Goal: Information Seeking & Learning: Compare options

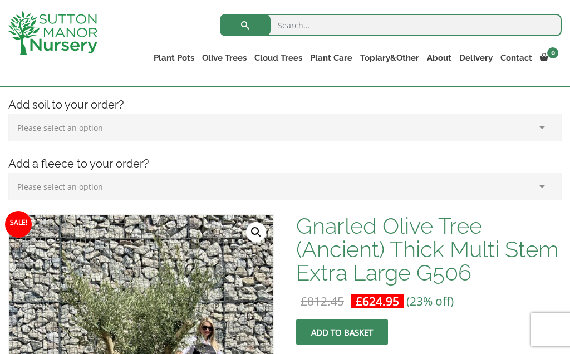
scroll to position [165, 0]
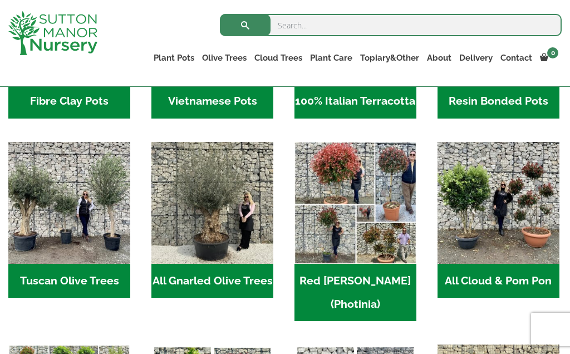
scroll to position [460, 0]
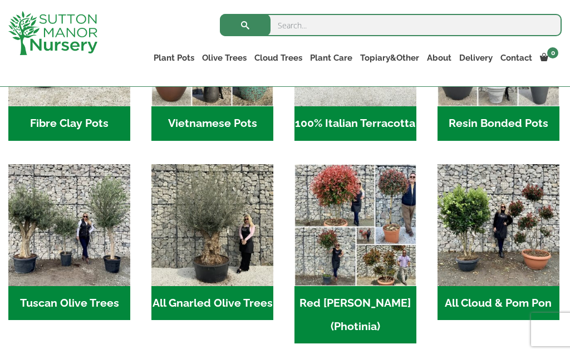
click at [232, 307] on h2 "All Gnarled Olive Trees (181)" at bounding box center [213, 303] width 122 height 35
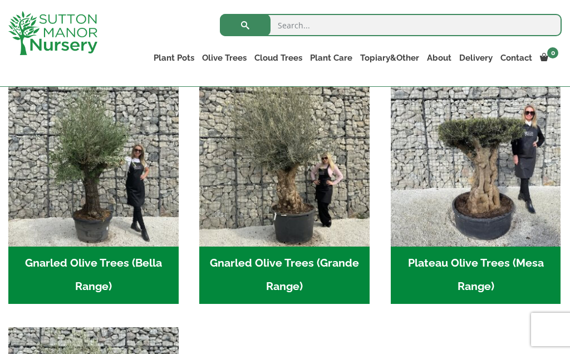
scroll to position [261, 0]
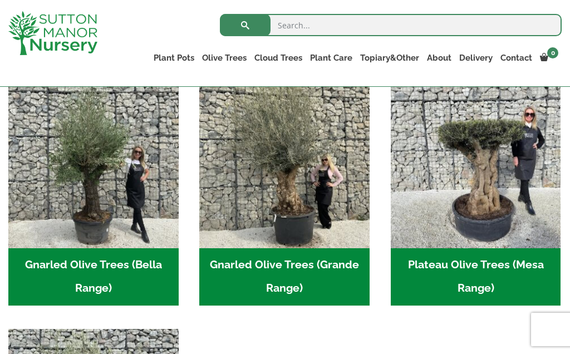
click at [141, 265] on h2 "Gnarled Olive Trees (Bella Range) (102)" at bounding box center [93, 277] width 170 height 58
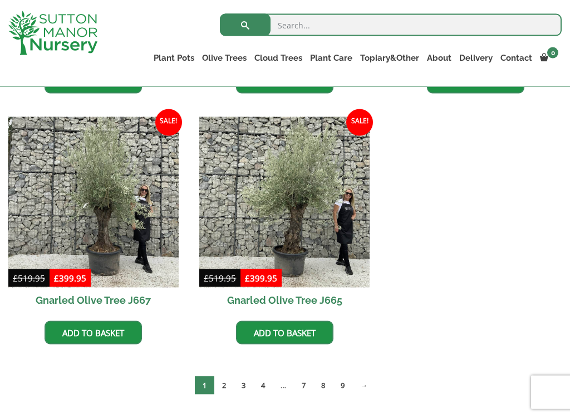
scroll to position [764, 0]
click at [368, 354] on link "→" at bounding box center [364, 384] width 23 height 18
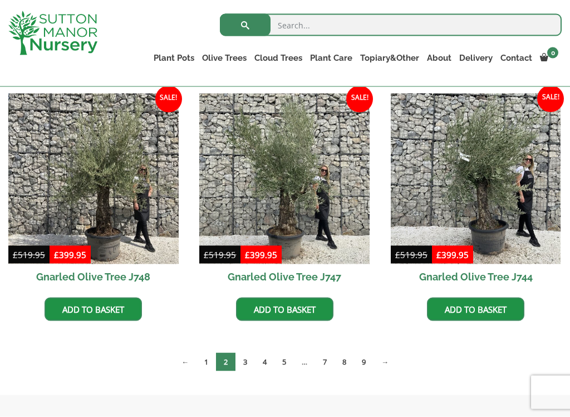
scroll to position [787, 0]
click at [387, 369] on link "→" at bounding box center [385, 362] width 23 height 18
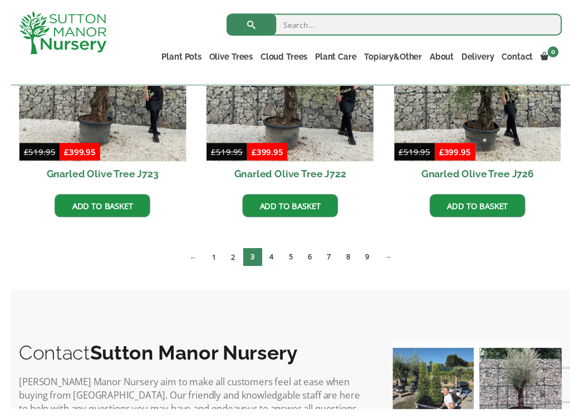
scroll to position [902, 0]
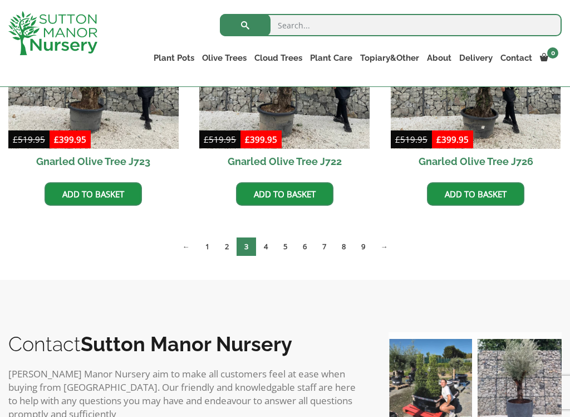
click at [387, 246] on link "→" at bounding box center [384, 246] width 23 height 18
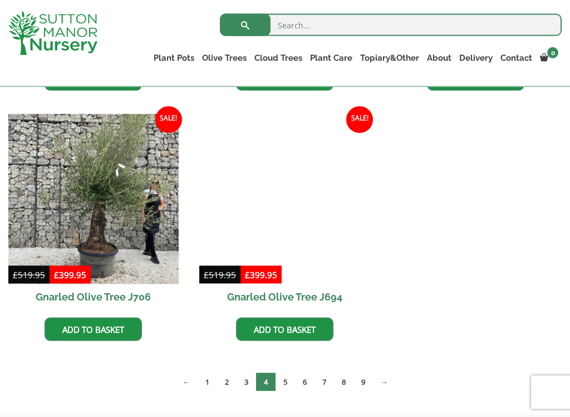
scroll to position [1018, 0]
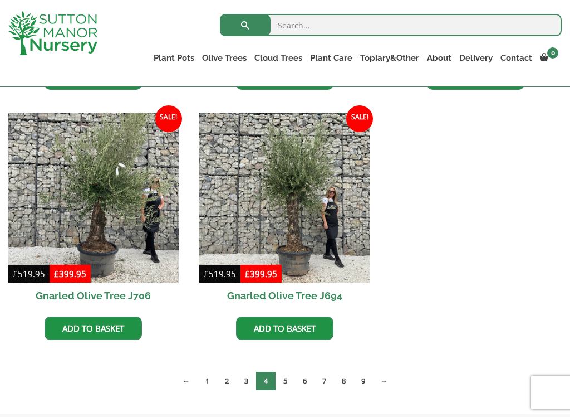
click at [387, 354] on link "→" at bounding box center [384, 381] width 23 height 18
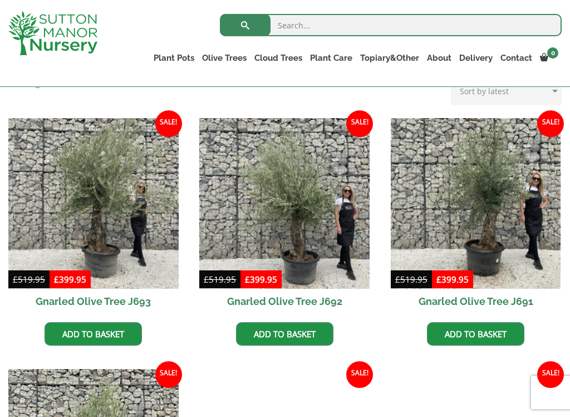
scroll to position [262, 0]
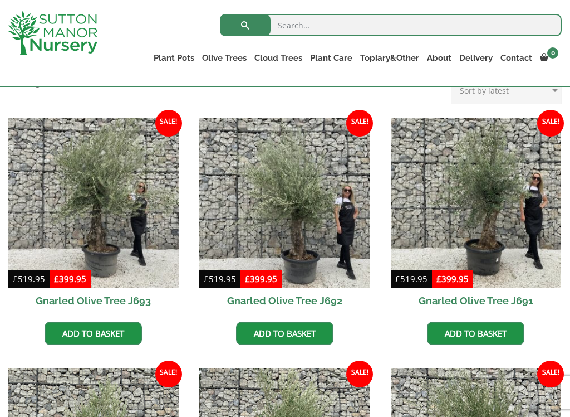
click at [99, 237] on img at bounding box center [93, 203] width 170 height 170
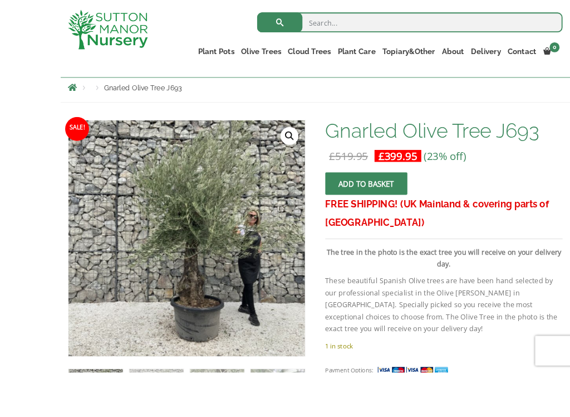
scroll to position [198, 0]
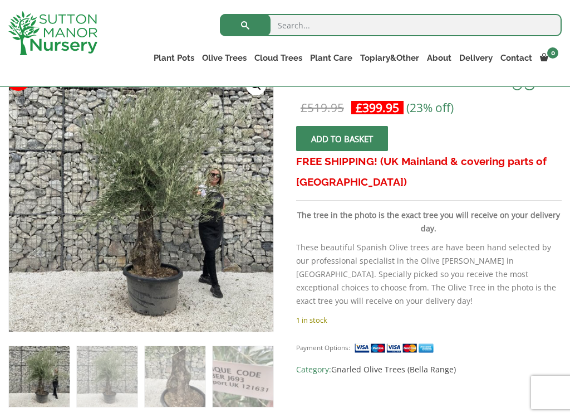
click at [222, 292] on img at bounding box center [255, 314] width 493 height 493
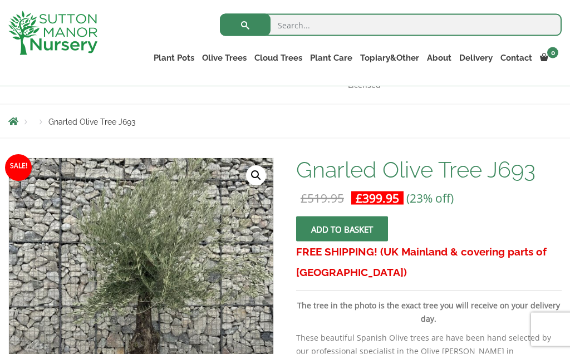
scroll to position [94, 0]
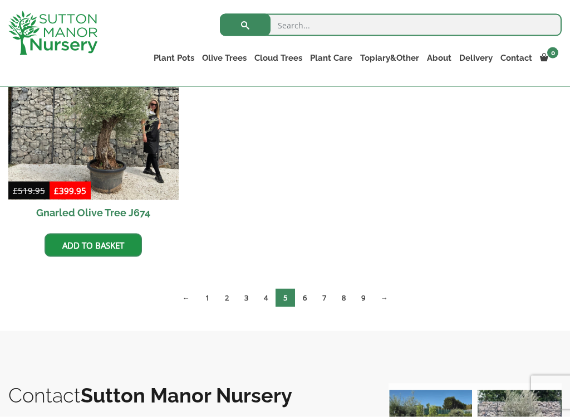
scroll to position [1602, 0]
click at [393, 292] on link "→" at bounding box center [384, 297] width 23 height 18
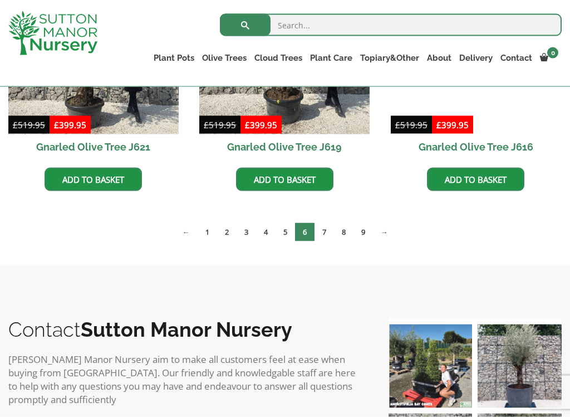
scroll to position [1415, 0]
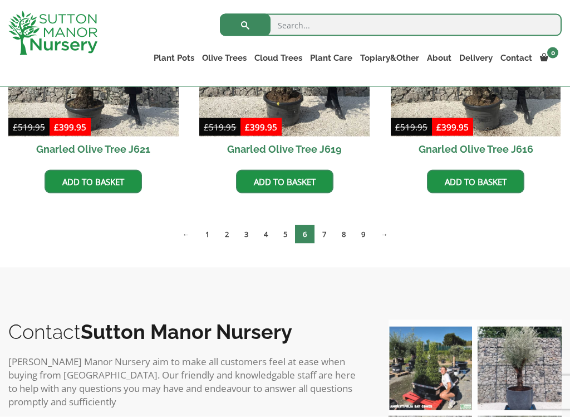
click at [396, 236] on link "→" at bounding box center [384, 234] width 23 height 18
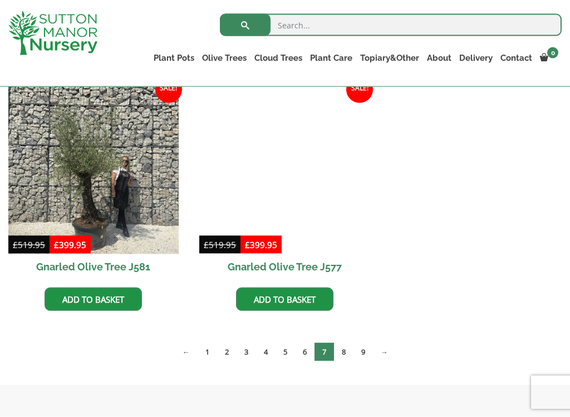
scroll to position [1548, 0]
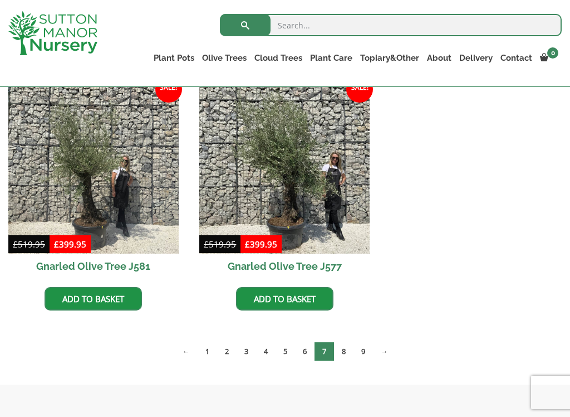
click at [389, 350] on link "→" at bounding box center [384, 351] width 23 height 18
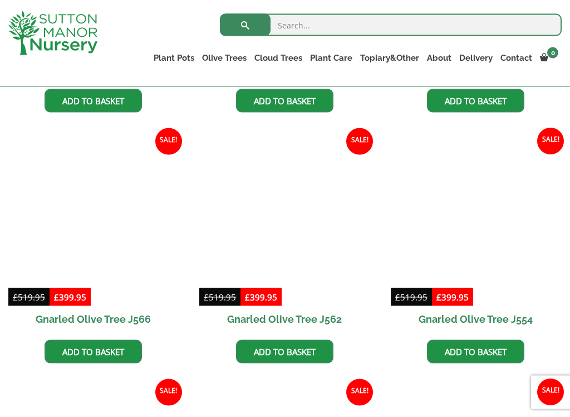
scroll to position [746, 0]
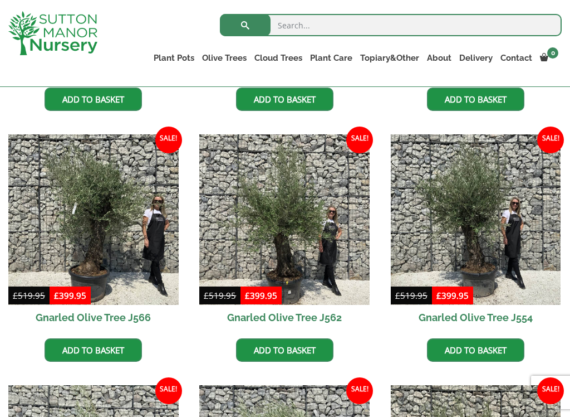
click at [136, 274] on img at bounding box center [93, 219] width 170 height 170
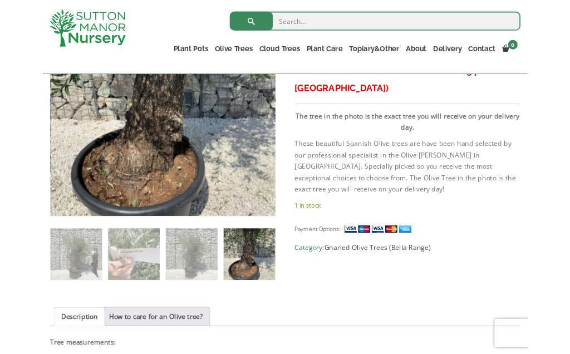
scroll to position [271, 0]
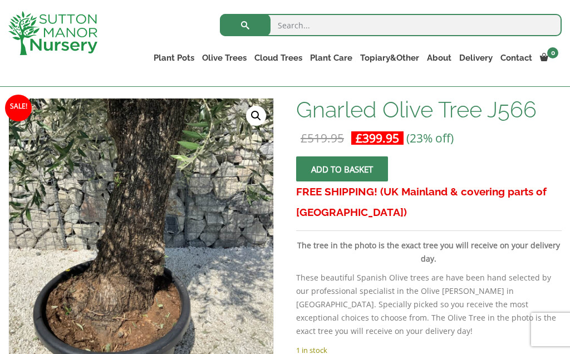
scroll to position [140, 0]
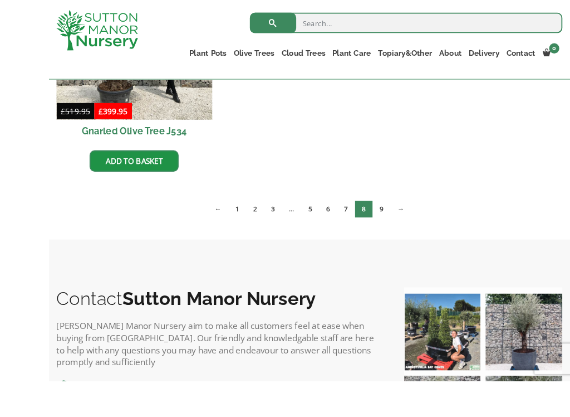
scroll to position [1714, 0]
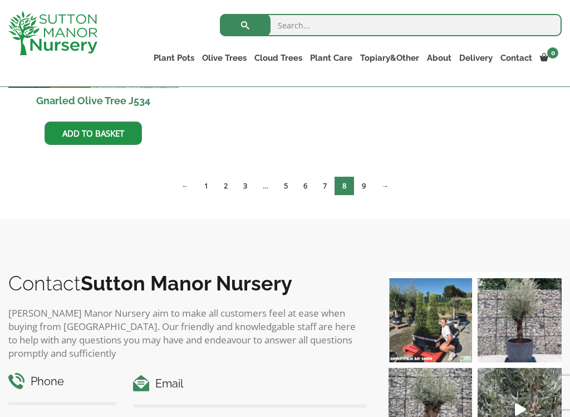
click at [386, 189] on link "→" at bounding box center [385, 186] width 23 height 18
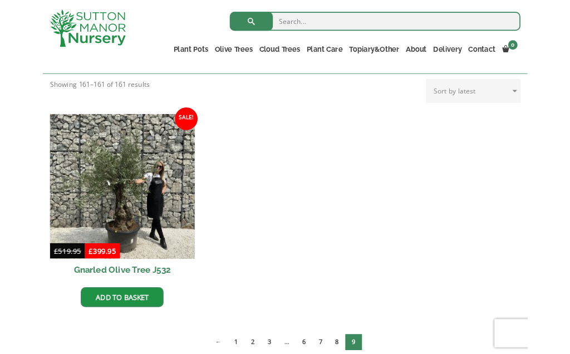
scroll to position [248, 0]
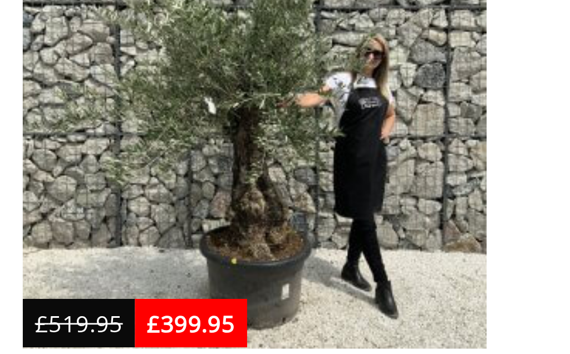
click at [106, 132] on img at bounding box center [93, 217] width 170 height 170
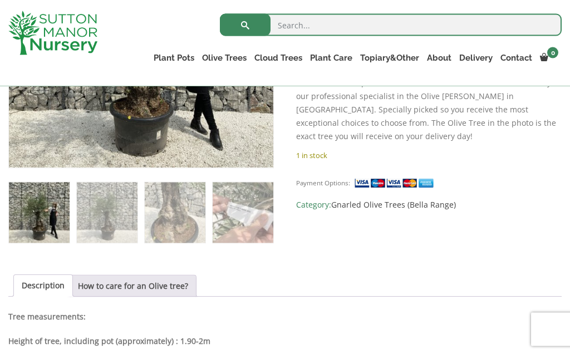
scroll to position [348, 0]
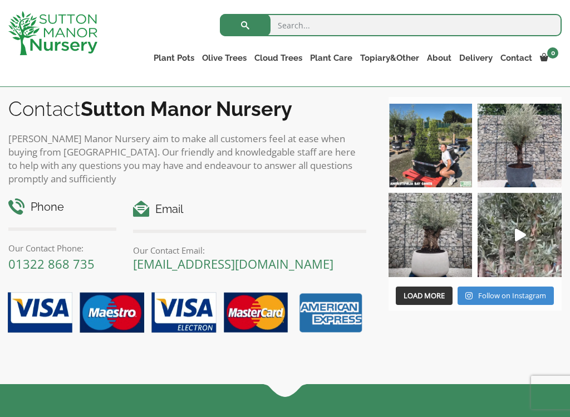
scroll to position [636, 0]
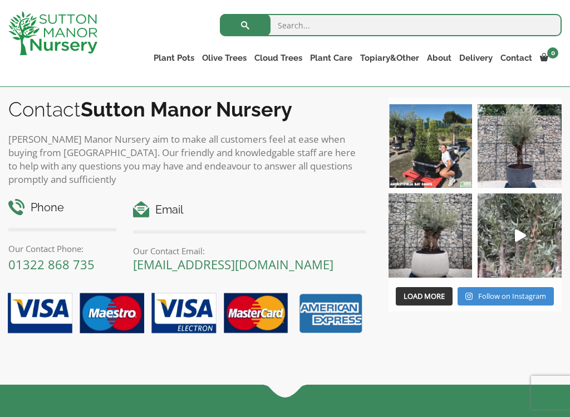
click at [440, 241] on img at bounding box center [431, 235] width 84 height 84
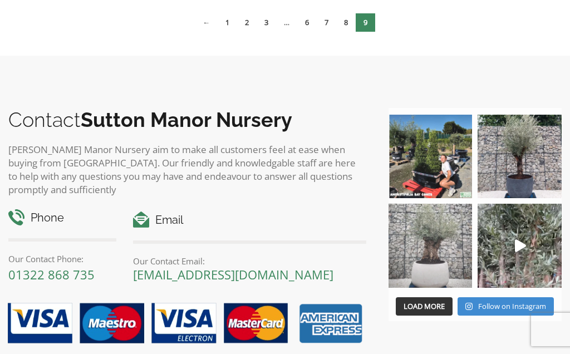
scroll to position [0, 0]
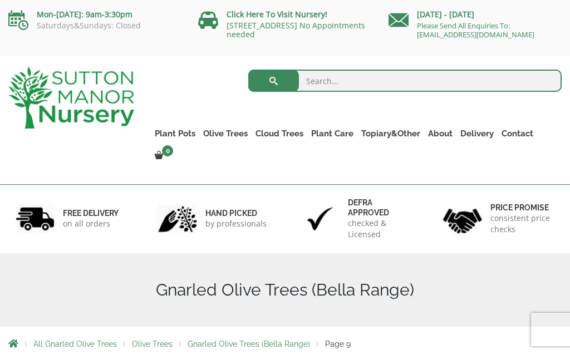
click at [0, 0] on link "Gnarled Olive Trees (Grande Range)" at bounding box center [0, 0] width 0 height 0
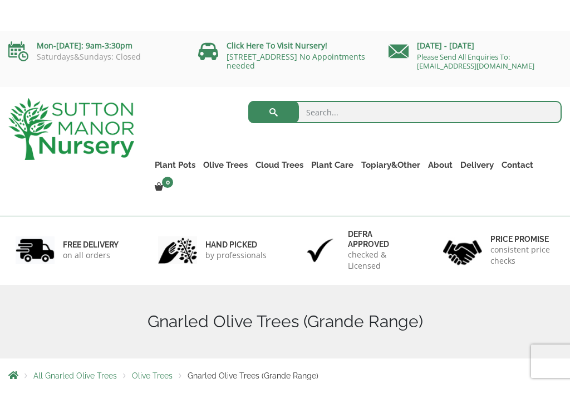
scroll to position [56, 0]
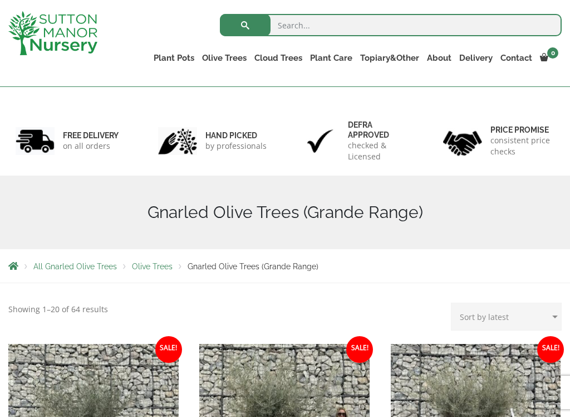
click at [85, 265] on span "All Gnarled Olive Trees" at bounding box center [75, 266] width 84 height 9
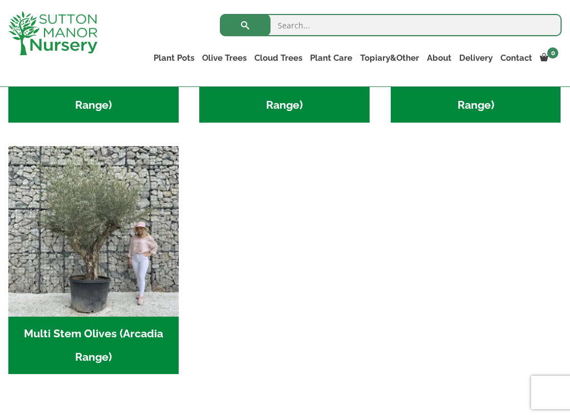
scroll to position [458, 0]
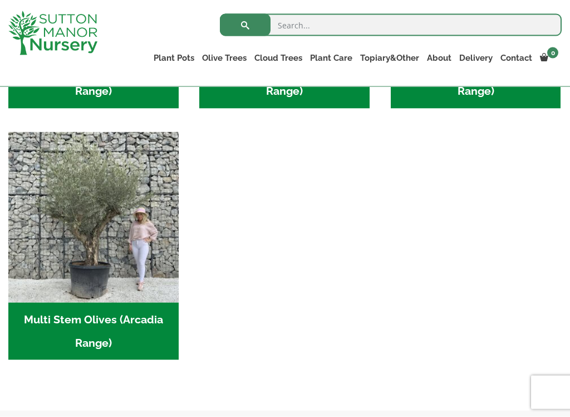
click at [129, 320] on h2 "Multi Stem Olives (Arcadia Range) (21)" at bounding box center [93, 331] width 170 height 58
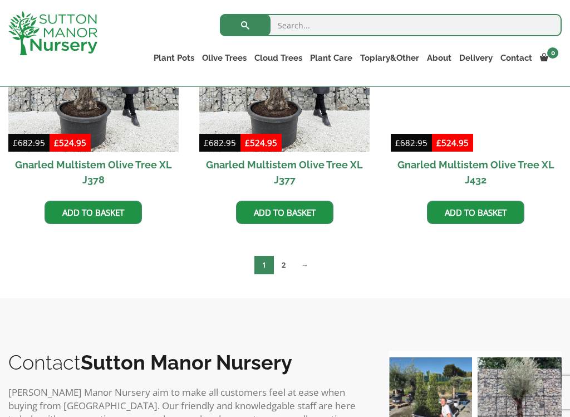
scroll to position [1925, 0]
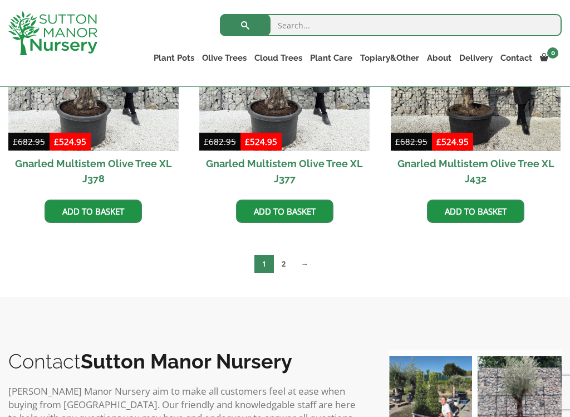
click at [304, 262] on link "→" at bounding box center [305, 264] width 23 height 18
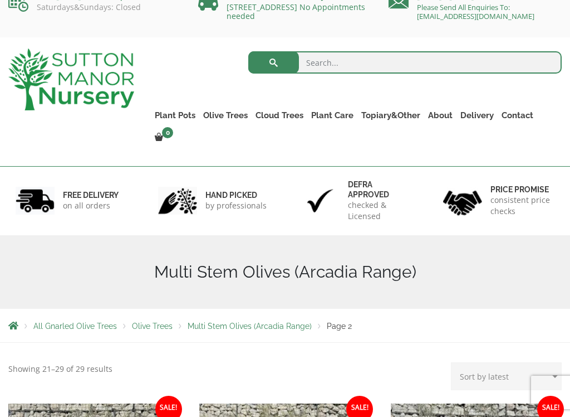
scroll to position [3, 0]
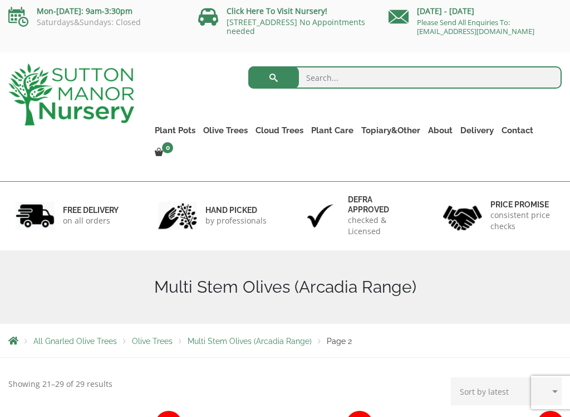
click at [0, 0] on link "Plateau Olive Trees (Mesa Range)" at bounding box center [0, 0] width 0 height 0
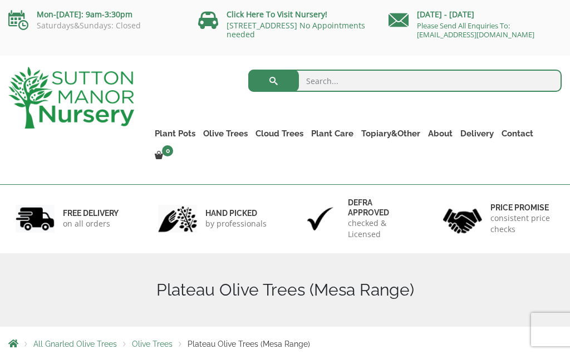
click at [149, 340] on span "Olive Trees" at bounding box center [152, 344] width 41 height 9
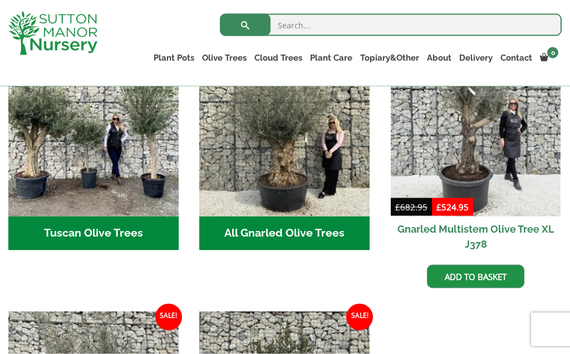
scroll to position [461, 0]
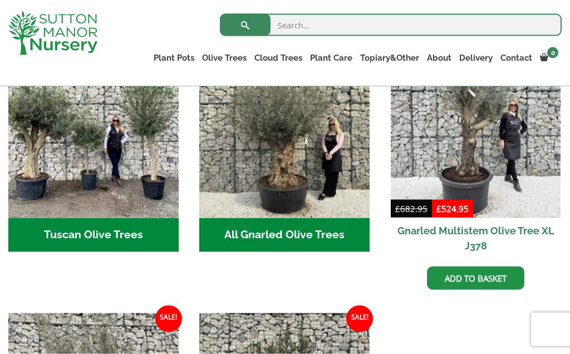
click at [106, 231] on h2 "Tuscan Olive Trees (5)" at bounding box center [93, 235] width 170 height 35
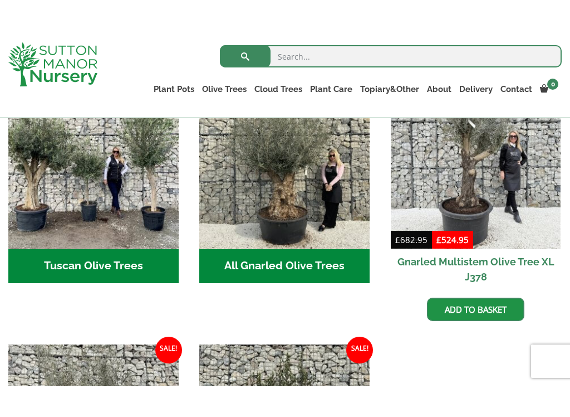
scroll to position [464, 0]
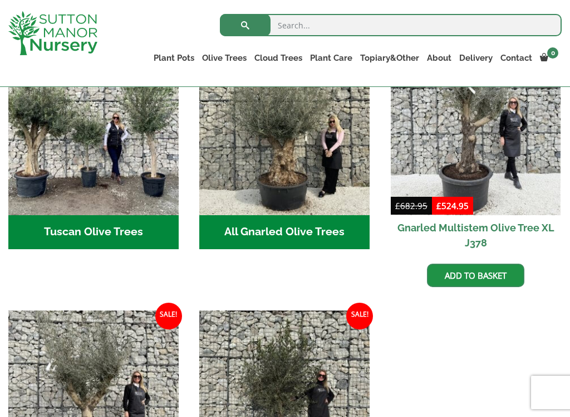
click at [129, 232] on h2 "Tuscan Olive Trees (5)" at bounding box center [93, 232] width 170 height 35
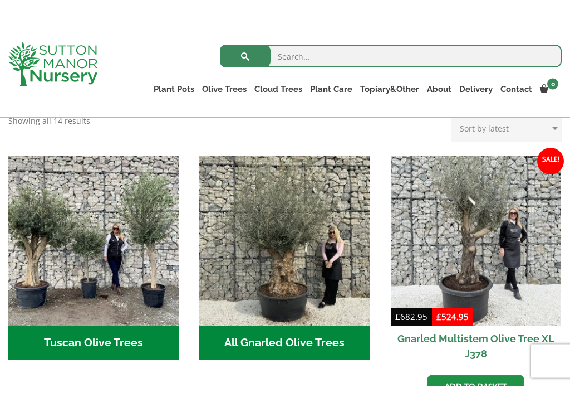
scroll to position [384, 0]
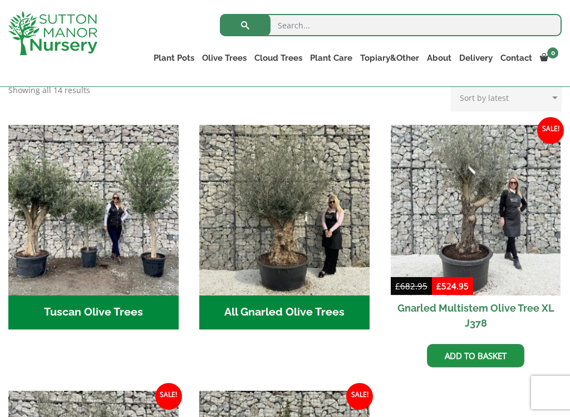
click at [294, 328] on h2 "All Gnarled Olive Trees (181)" at bounding box center [284, 312] width 170 height 35
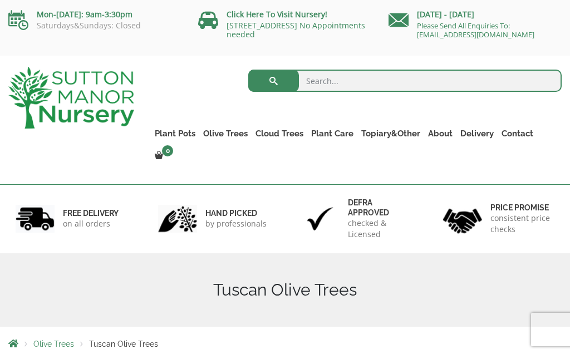
click at [44, 340] on span "Olive Trees" at bounding box center [53, 344] width 41 height 9
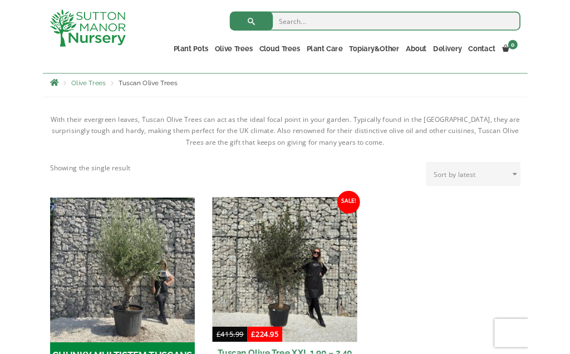
scroll to position [196, 0]
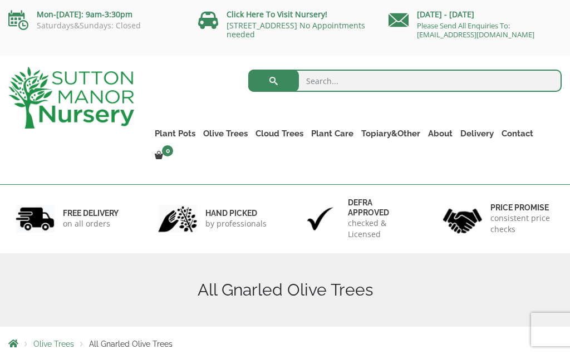
click at [336, 80] on input "search" at bounding box center [405, 81] width 314 height 22
type input "Sales"
click at [269, 80] on button "submit" at bounding box center [273, 81] width 51 height 22
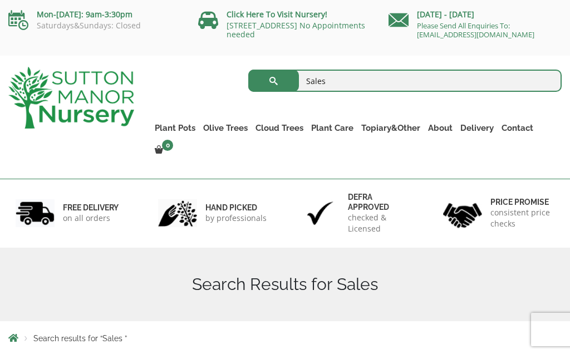
click at [338, 83] on input "Sales" at bounding box center [405, 81] width 314 height 22
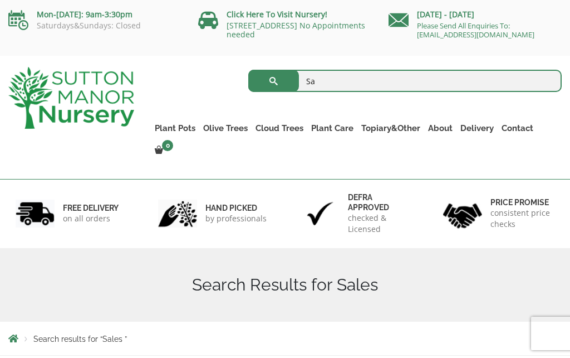
type input "S"
type input "Bargain"
click at [280, 75] on button "submit" at bounding box center [273, 81] width 51 height 22
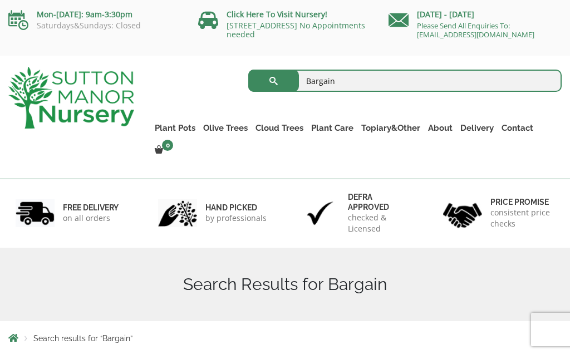
click at [368, 91] on input "Bargain" at bounding box center [405, 81] width 314 height 22
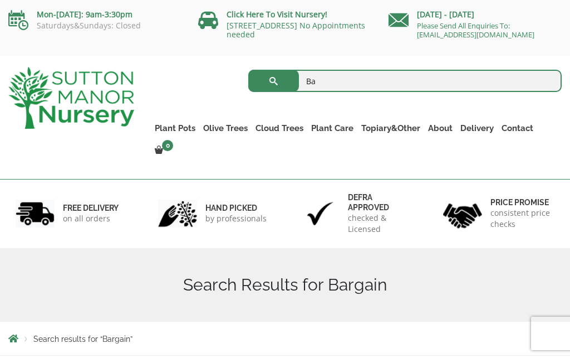
type input "B"
type input "Reduced"
click at [273, 81] on button "submit" at bounding box center [273, 81] width 51 height 22
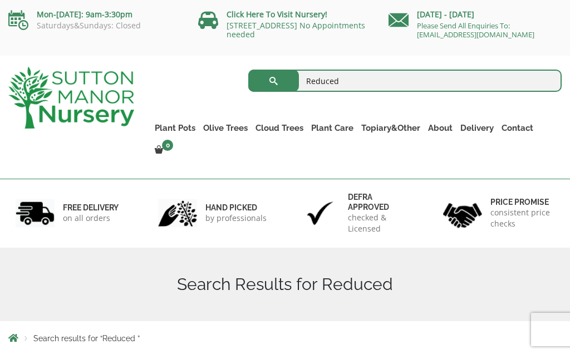
click at [374, 84] on input "Reduced" at bounding box center [405, 81] width 314 height 22
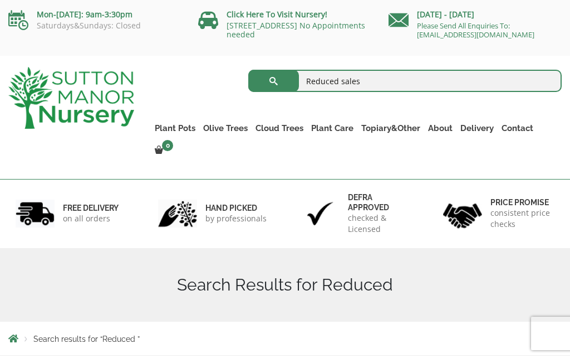
type input "Reduced sales"
click at [273, 81] on button "submit" at bounding box center [273, 81] width 51 height 22
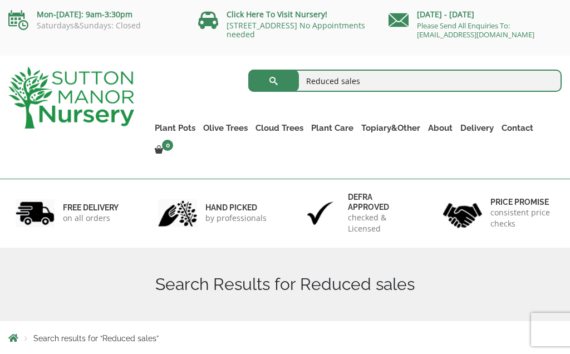
click at [379, 87] on input "Reduced sales" at bounding box center [405, 81] width 314 height 22
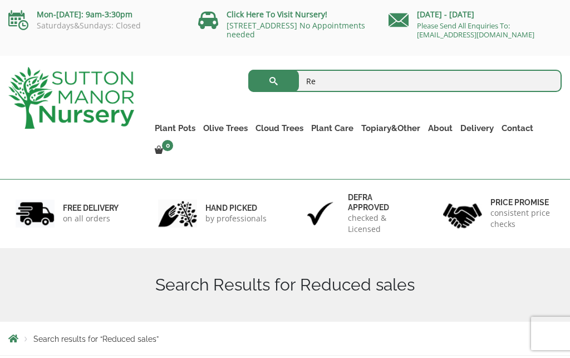
type input "R"
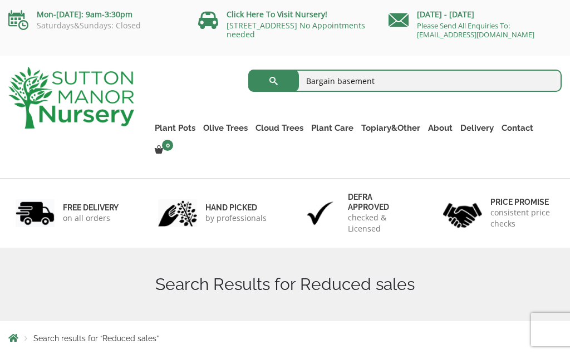
type input "Bargain basement"
click at [277, 81] on button "submit" at bounding box center [273, 81] width 51 height 22
click at [405, 80] on input "Bargain basement" at bounding box center [405, 81] width 314 height 22
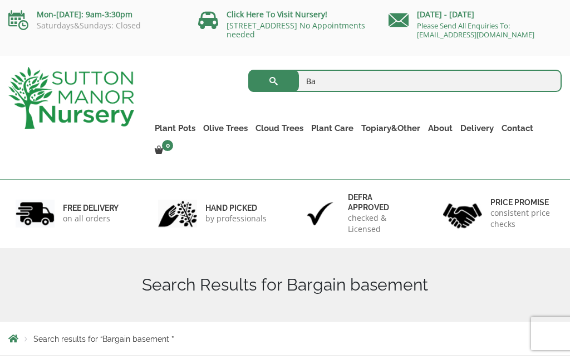
type input "B"
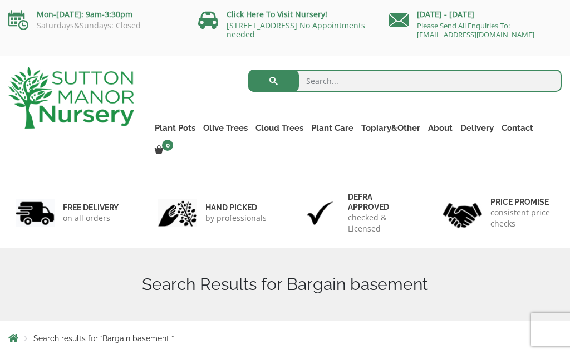
click at [282, 130] on link "Cloud Trees" at bounding box center [280, 128] width 56 height 16
click at [350, 90] on input "search" at bounding box center [405, 81] width 314 height 22
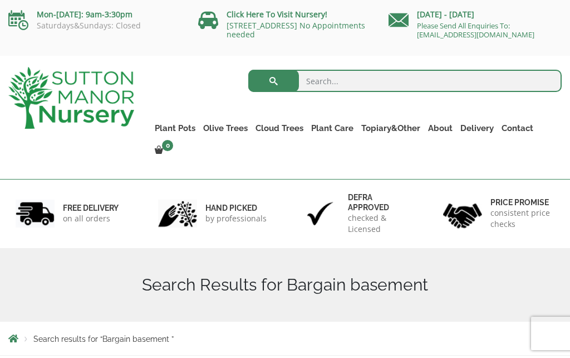
click at [354, 76] on input "search" at bounding box center [405, 81] width 314 height 22
type input "Final reduction"
click at [462, 106] on ul "Plant Pots Resin Bonded Pots The Amalfi Pots The Milan Pots The Capri Pots The …" at bounding box center [356, 131] width 411 height 73
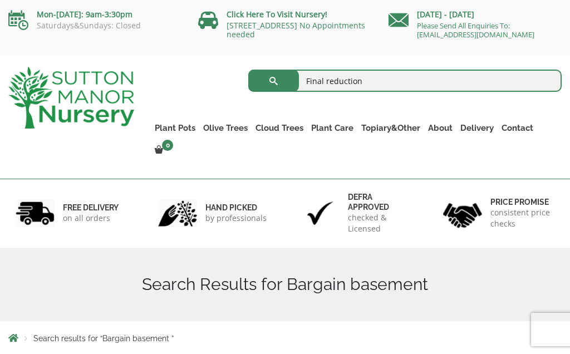
click at [282, 87] on button "submit" at bounding box center [273, 81] width 51 height 22
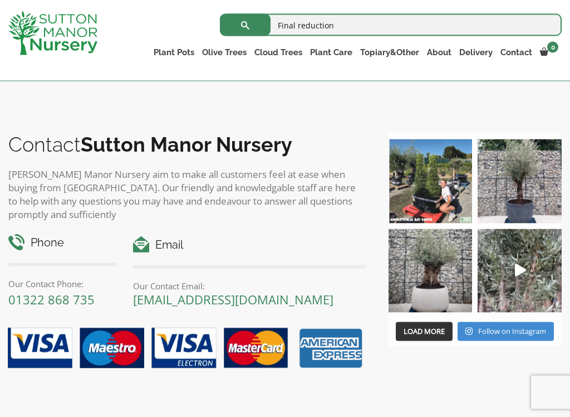
scroll to position [335, 0]
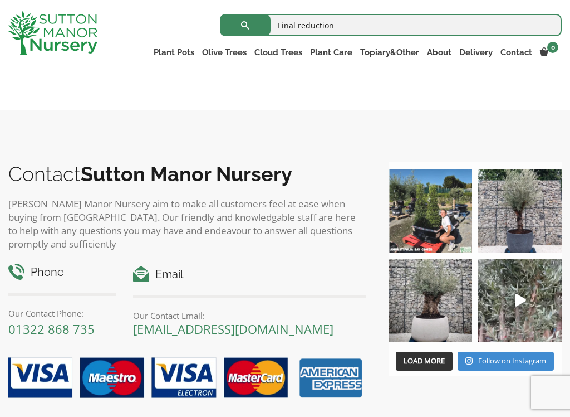
click at [252, 17] on button "submit" at bounding box center [245, 25] width 51 height 22
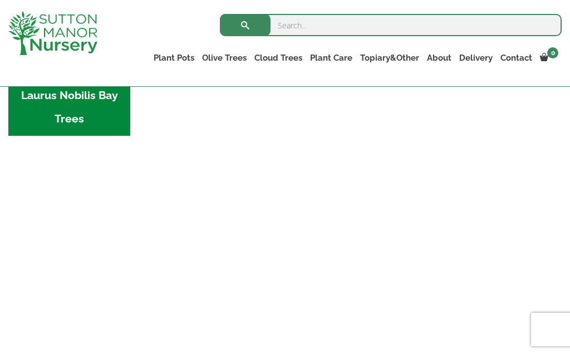
scroll to position [1252, 0]
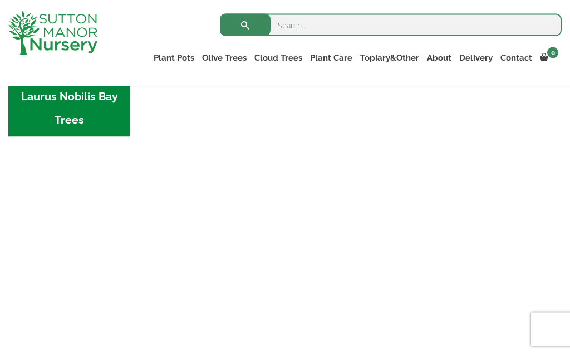
click at [477, 57] on link "Delivery" at bounding box center [476, 58] width 41 height 16
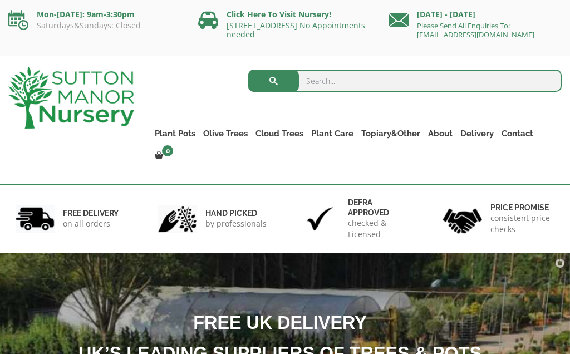
click at [247, 218] on p "by professionals" at bounding box center [236, 223] width 61 height 11
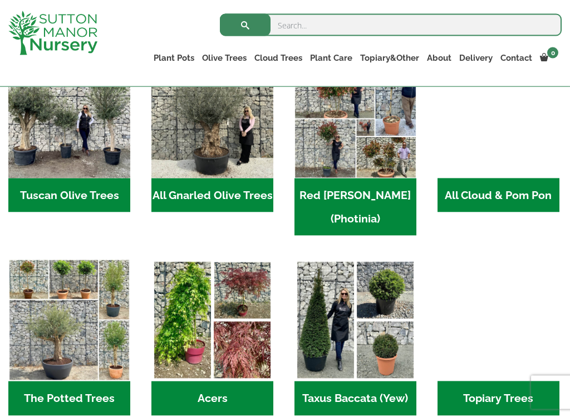
scroll to position [568, 0]
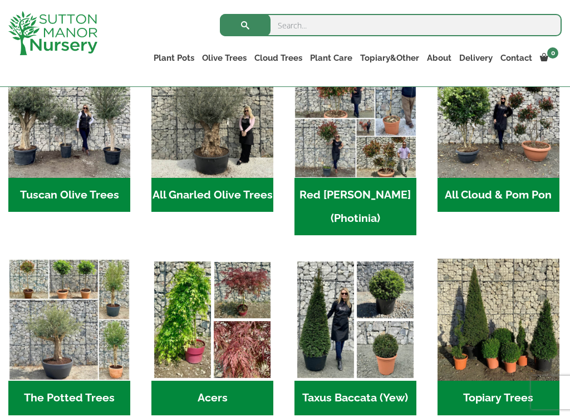
click at [96, 354] on h2 "The Potted Trees (1)" at bounding box center [69, 397] width 122 height 35
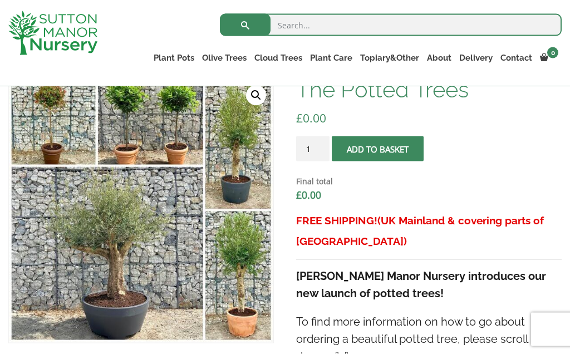
scroll to position [299, 0]
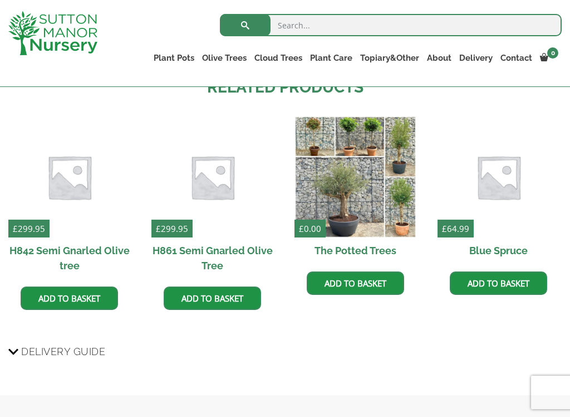
scroll to position [1122, 0]
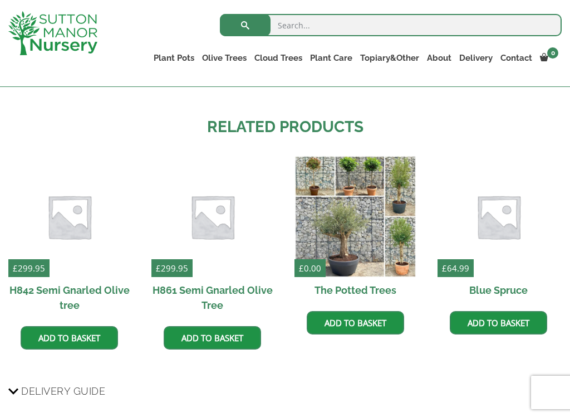
click at [31, 268] on bdi "£ 299.95" at bounding box center [29, 267] width 32 height 11
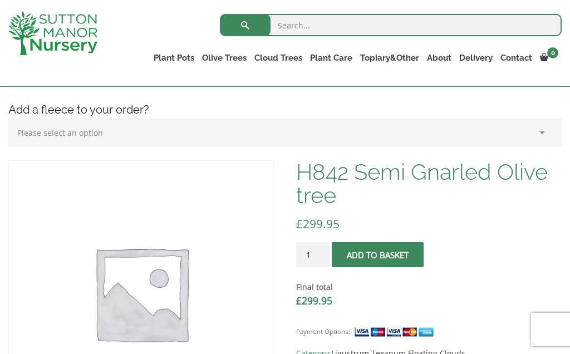
scroll to position [217, 0]
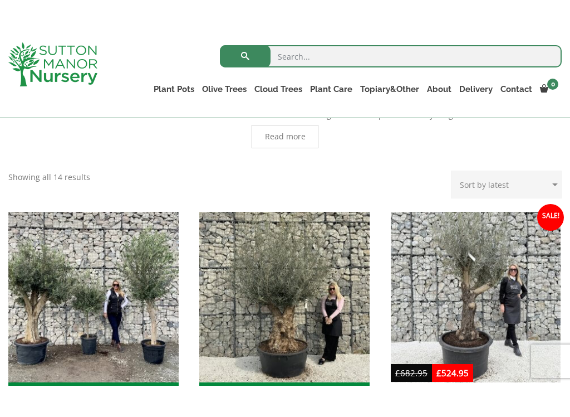
scroll to position [250, 0]
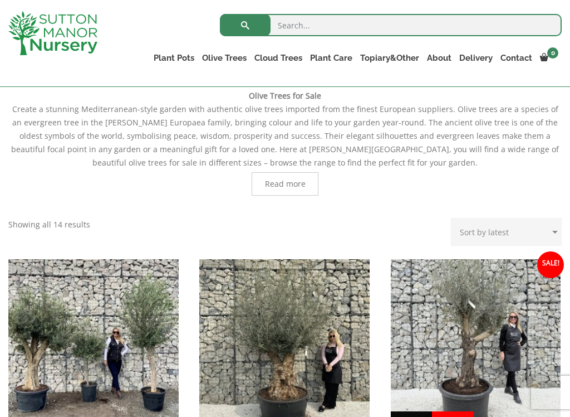
click at [555, 230] on select "Sort by popularity Sort by latest Sort by price: low to high Sort by price: hig…" at bounding box center [506, 232] width 111 height 28
select select "price"
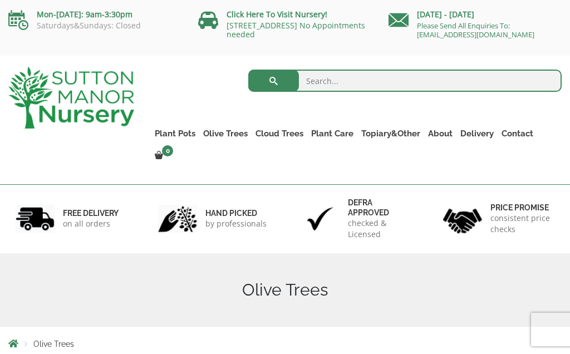
click at [0, 0] on link "CUSTOMER PHOTOS" at bounding box center [0, 0] width 0 height 0
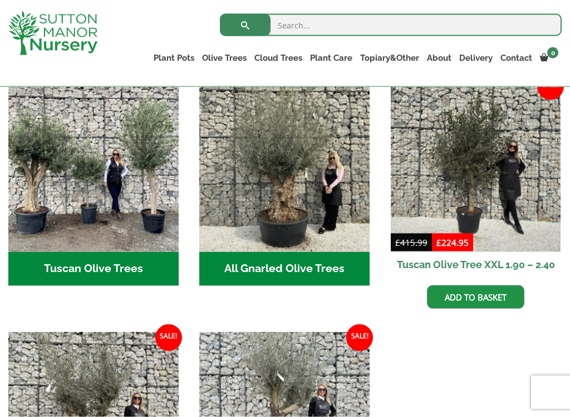
scroll to position [428, 0]
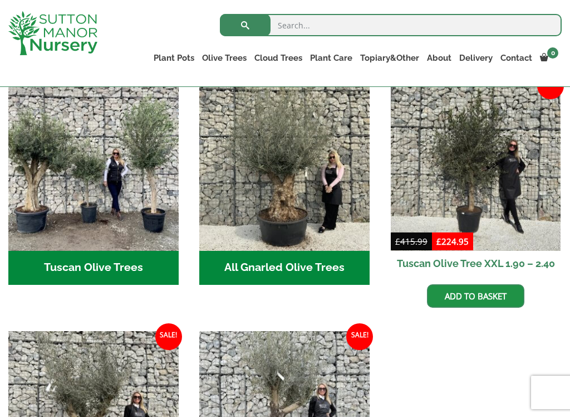
click at [279, 250] on img "Visit product category All Gnarled Olive Trees" at bounding box center [284, 165] width 170 height 170
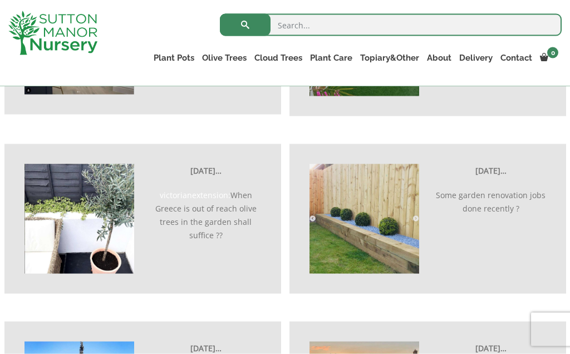
scroll to position [2331, 0]
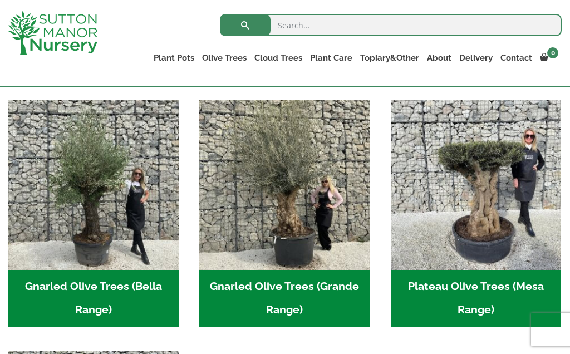
scroll to position [238, 0]
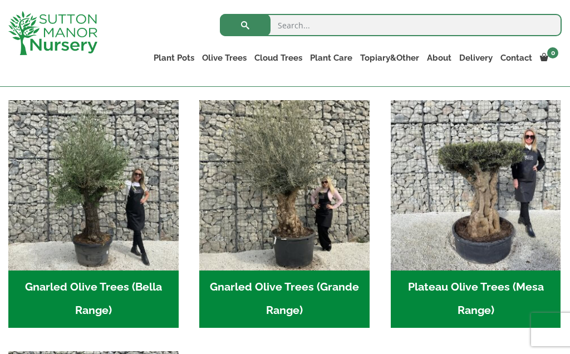
click at [127, 294] on h2 "Gnarled Olive Trees (Bella Range) (102)" at bounding box center [93, 300] width 170 height 58
click at [500, 295] on h2 "Plateau Olive Trees (Mesa Range) (5)" at bounding box center [476, 300] width 170 height 58
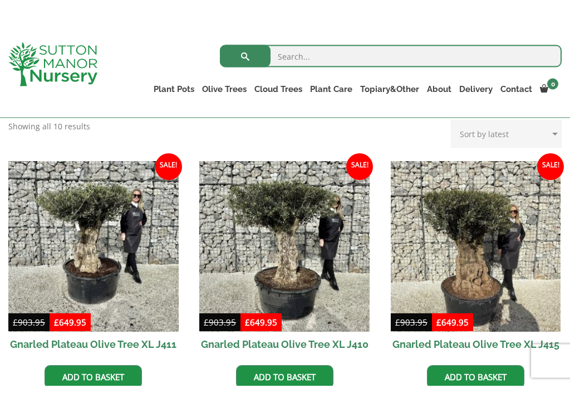
scroll to position [449, 0]
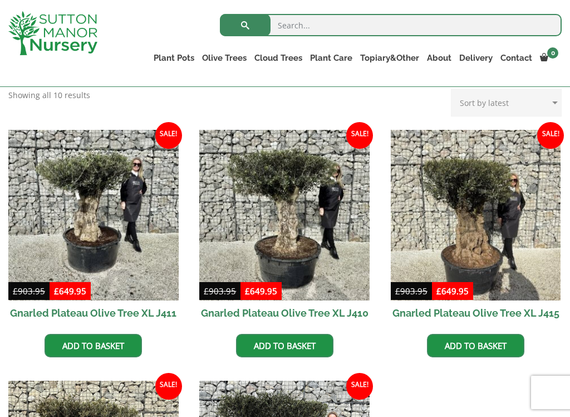
click at [327, 93] on div "Gnarled Plateau Olive Tree XL Gnarled Plateau Olive Tree XL is a stunning garde…" at bounding box center [285, 263] width 570 height 765
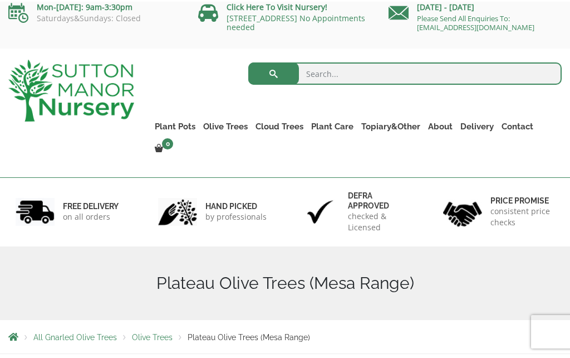
scroll to position [0, 0]
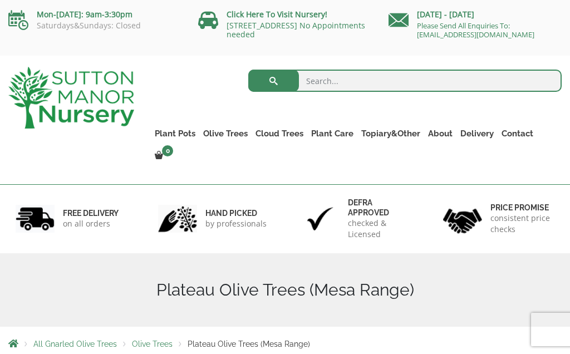
click at [329, 73] on input "search" at bounding box center [405, 81] width 314 height 22
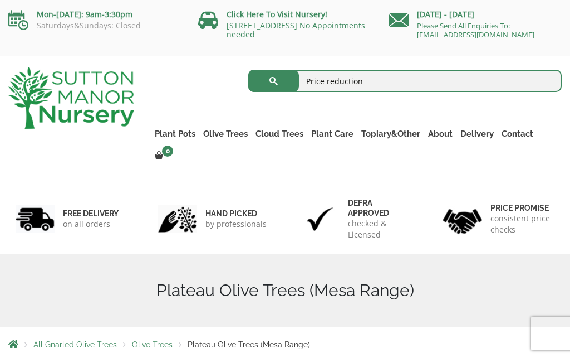
type input "Price reduction"
click at [273, 81] on button "submit" at bounding box center [273, 81] width 51 height 22
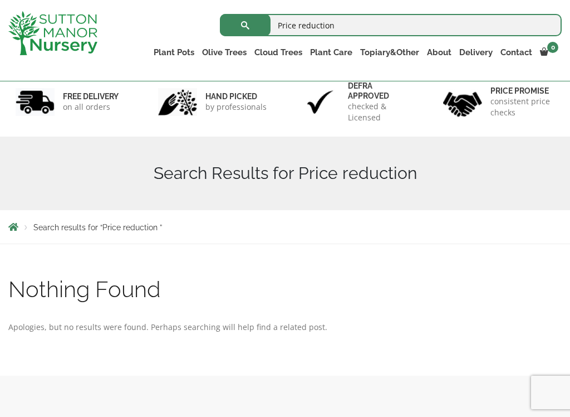
scroll to position [90, 0]
click at [356, 27] on input "Price reduction" at bounding box center [391, 25] width 342 height 22
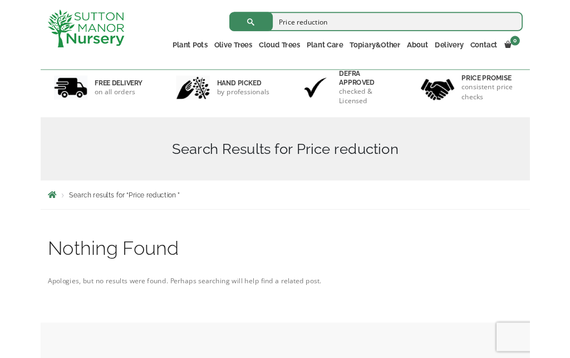
scroll to position [89, 0]
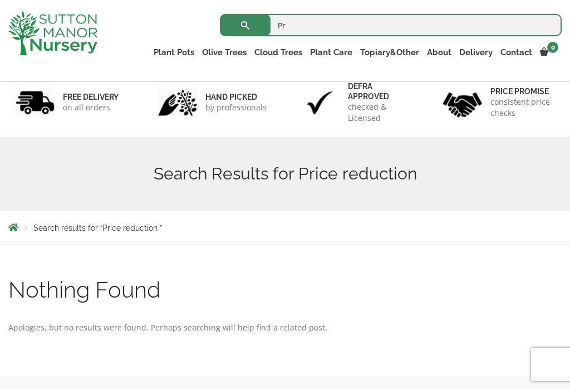
type input "P"
type input "Olive trees"
click at [245, 25] on button "submit" at bounding box center [245, 25] width 51 height 22
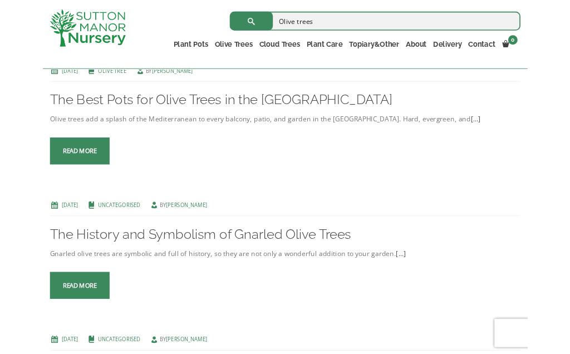
scroll to position [260, 0]
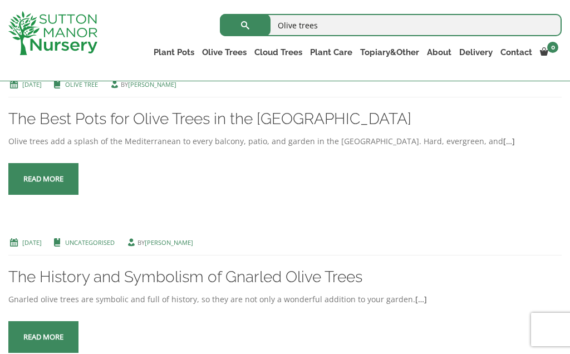
click at [43, 179] on span at bounding box center [43, 179] width 0 height 0
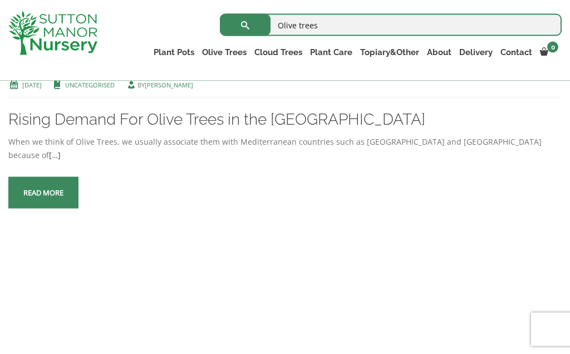
scroll to position [1606, 0]
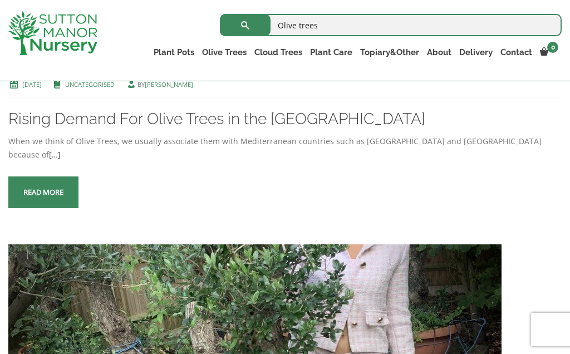
click at [53, 208] on link "Read more" at bounding box center [43, 193] width 70 height 32
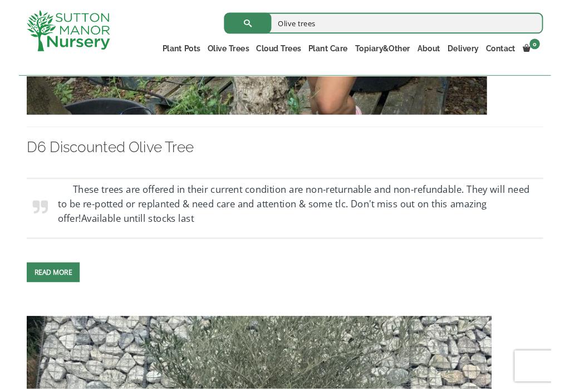
scroll to position [1966, 0]
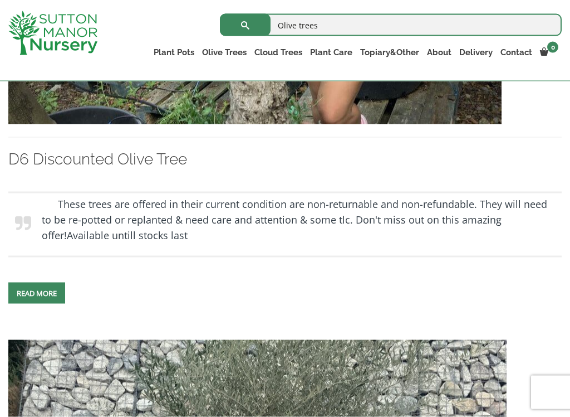
click at [353, 30] on input "Olive trees" at bounding box center [391, 25] width 342 height 22
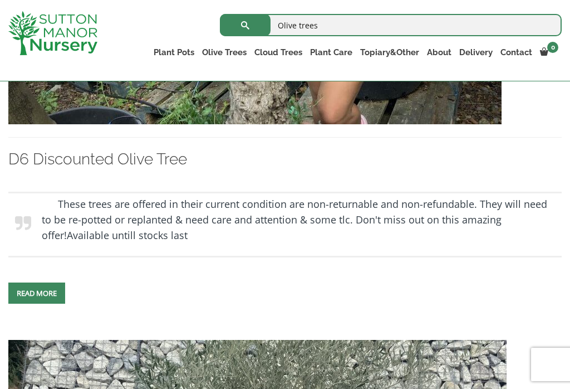
click at [282, 23] on input "Olive trees" at bounding box center [391, 25] width 342 height 22
type input "DiscountedOlive trees"
click at [245, 25] on button "submit" at bounding box center [245, 25] width 51 height 22
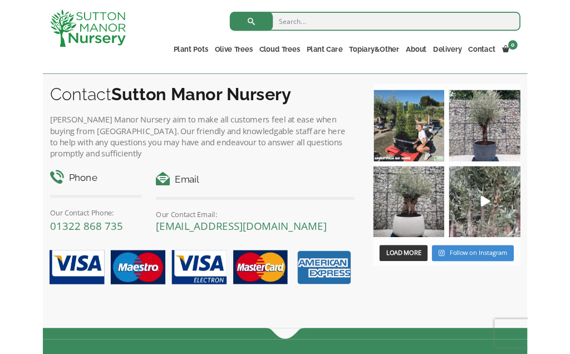
scroll to position [995, 0]
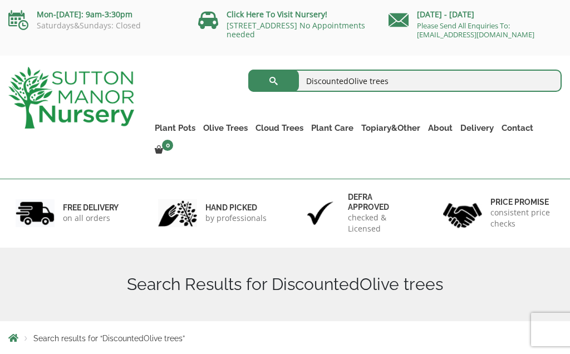
click at [350, 80] on input "DiscountedOlive trees" at bounding box center [405, 81] width 314 height 22
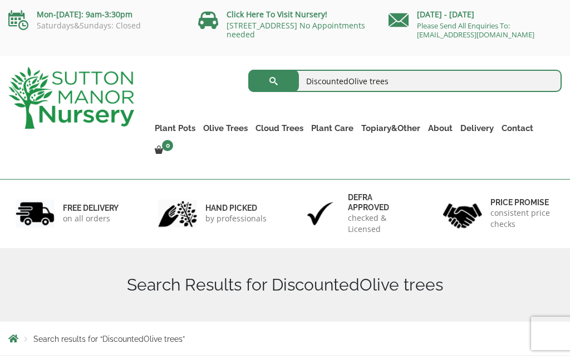
click at [343, 81] on input "DiscountedOlive trees" at bounding box center [405, 81] width 314 height 22
type input "Discounted olive trees"
click at [272, 86] on button "submit" at bounding box center [273, 81] width 51 height 22
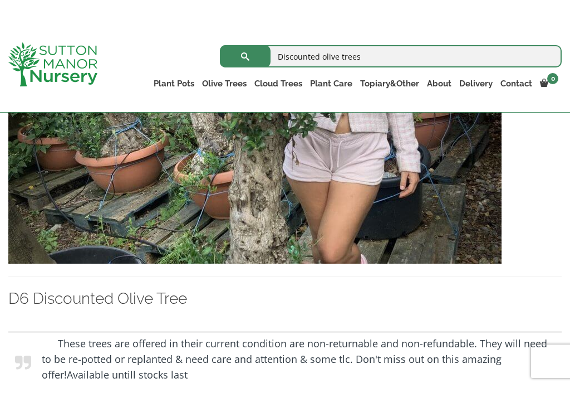
scroll to position [402, 0]
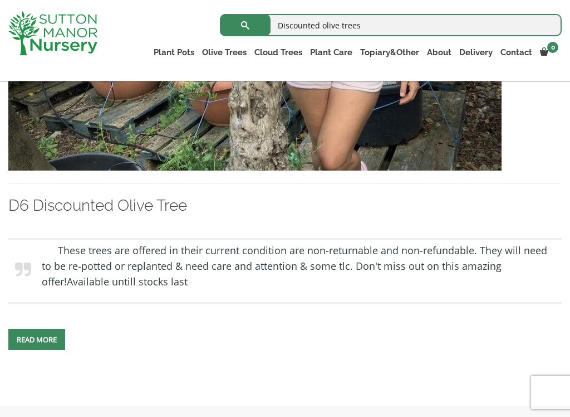
click at [37, 339] on span at bounding box center [37, 339] width 0 height 0
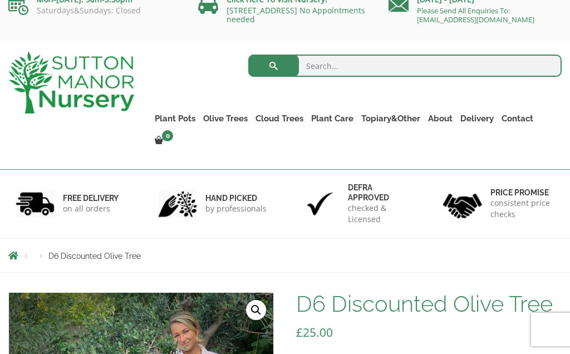
scroll to position [13, 0]
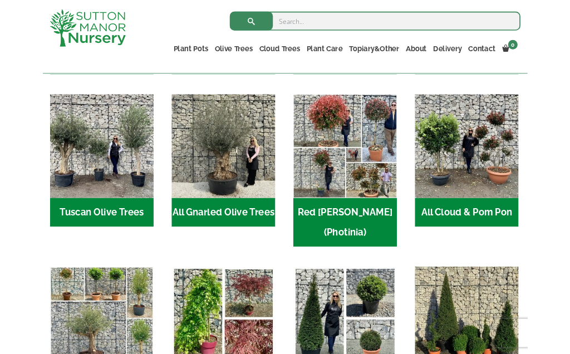
scroll to position [513, 0]
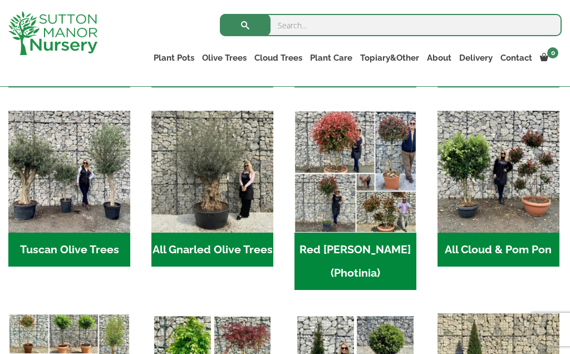
click at [233, 248] on h2 "All Gnarled Olive Trees (181)" at bounding box center [213, 250] width 122 height 35
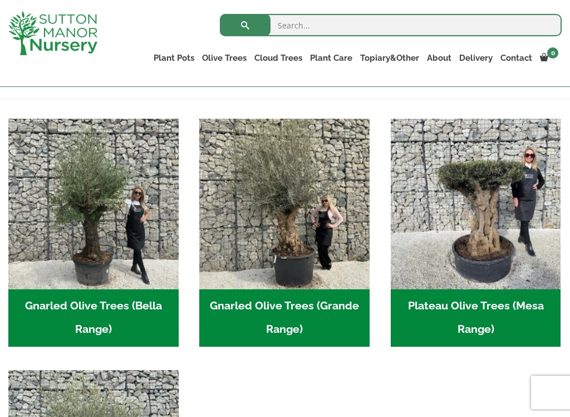
scroll to position [228, 0]
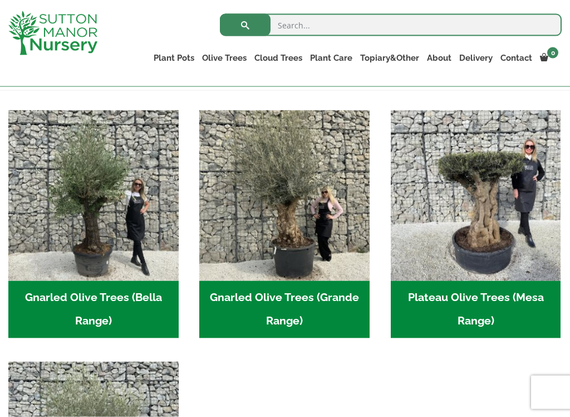
click at [96, 297] on h2 "Gnarled Olive Trees (Bella Range) (102)" at bounding box center [93, 310] width 170 height 58
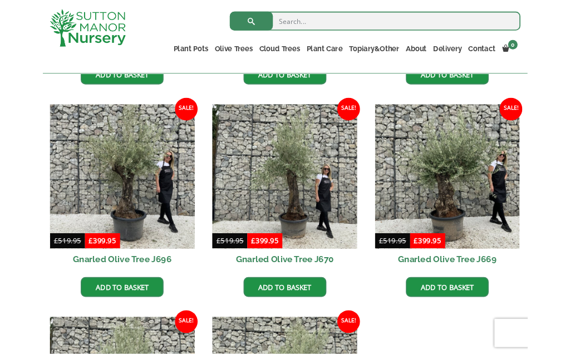
scroll to position [506, 0]
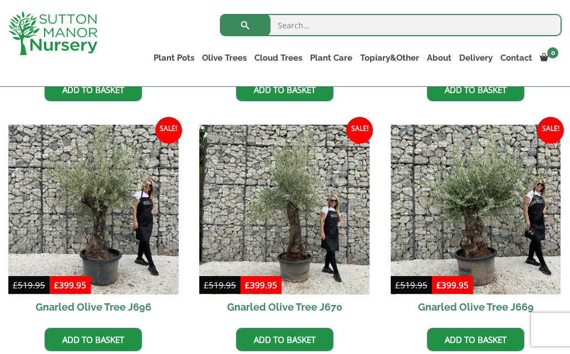
click at [496, 248] on img at bounding box center [476, 210] width 170 height 170
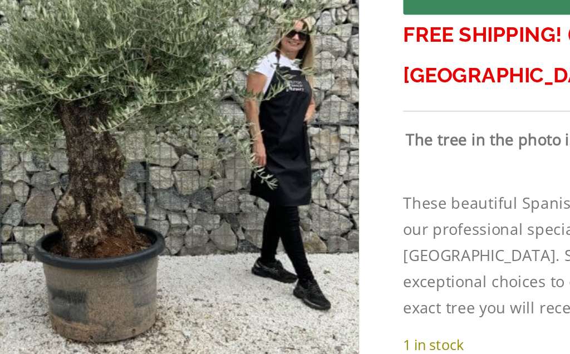
scroll to position [189, 0]
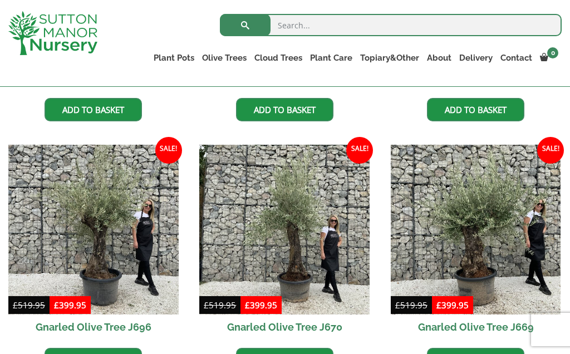
scroll to position [506, 0]
